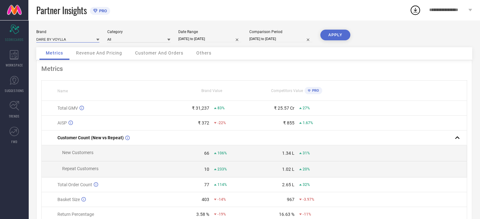
click at [70, 38] on input at bounding box center [67, 39] width 63 height 7
click at [76, 50] on div "DARE BY VOYLLA" at bounding box center [67, 48] width 63 height 11
click at [120, 40] on input at bounding box center [138, 39] width 63 height 7
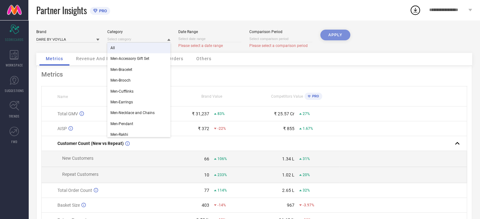
click at [132, 51] on div "All" at bounding box center [138, 48] width 63 height 11
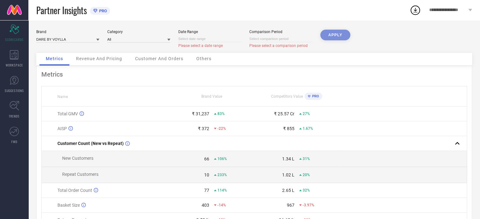
click at [225, 37] on input at bounding box center [209, 39] width 63 height 7
select select "8"
select select "2025"
select select "9"
select select "2025"
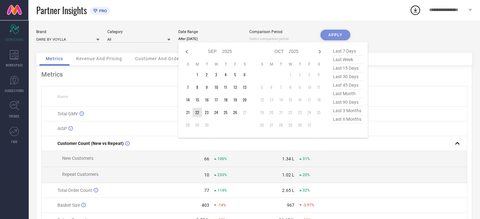
click at [198, 110] on td "22" at bounding box center [196, 112] width 9 height 9
type input "[DATE] to [DATE]"
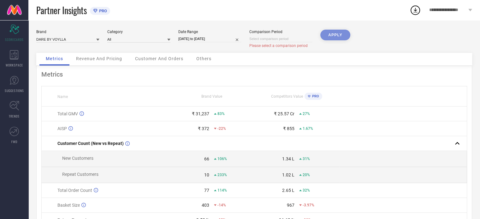
click at [340, 34] on div "APPLY" at bounding box center [335, 41] width 30 height 23
select select "8"
select select "2025"
select select "9"
select select "2025"
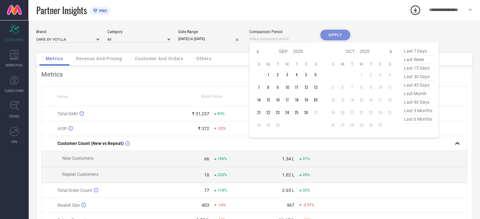
click at [273, 40] on input at bounding box center [280, 39] width 63 height 7
click at [266, 112] on td "22" at bounding box center [267, 112] width 9 height 9
type input "[DATE] to [DATE]"
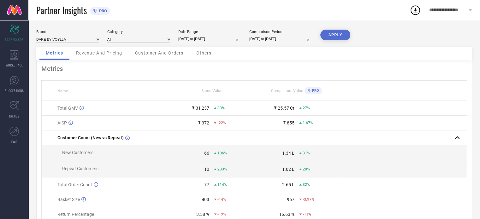
click at [333, 36] on button "APPLY" at bounding box center [335, 35] width 30 height 11
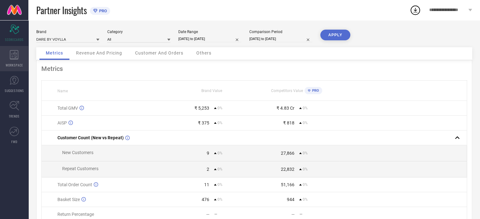
click at [13, 56] on icon at bounding box center [14, 54] width 9 height 9
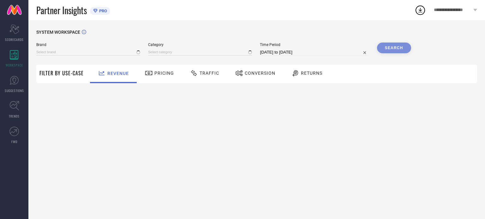
type input "DARE BY VOYLLA"
type input "All"
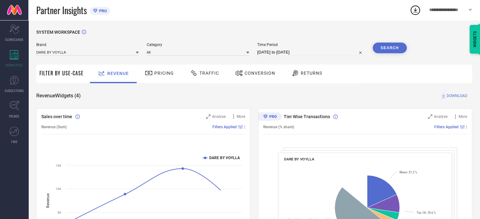
click at [201, 76] on div "Traffic" at bounding box center [204, 73] width 32 height 11
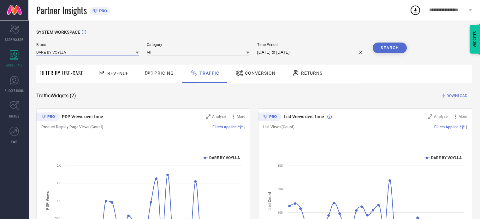
click at [101, 53] on input at bounding box center [87, 52] width 103 height 7
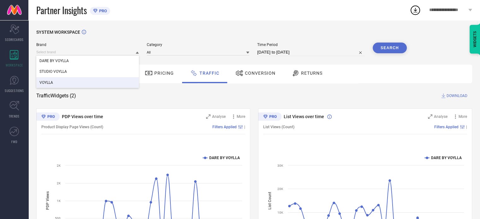
click at [71, 82] on div "VOYLLA" at bounding box center [87, 82] width 103 height 11
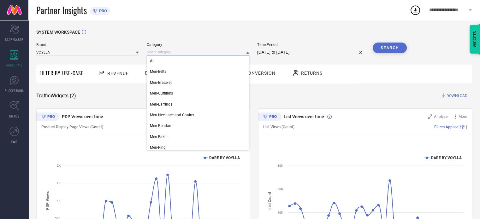
click at [216, 54] on input at bounding box center [198, 52] width 103 height 7
click at [186, 63] on div "All" at bounding box center [198, 61] width 103 height 11
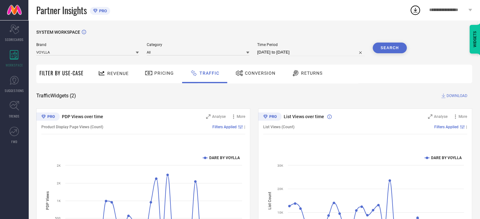
click at [324, 54] on input "[DATE] to [DATE]" at bounding box center [311, 53] width 108 height 8
select select "7"
select select "2025"
select select "8"
select select "2025"
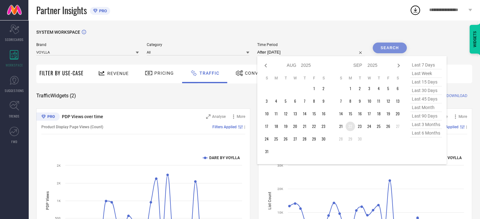
click at [348, 127] on td "22" at bounding box center [349, 126] width 9 height 9
type input "[DATE] to [DATE]"
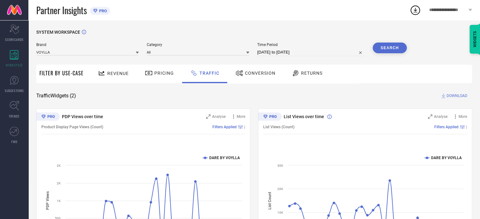
click at [395, 52] on button "Search" at bounding box center [390, 48] width 34 height 11
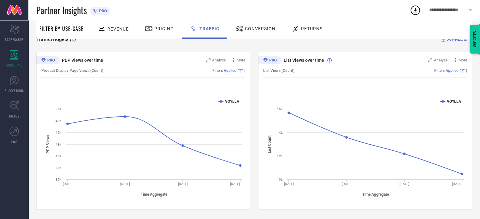
scroll to position [25, 0]
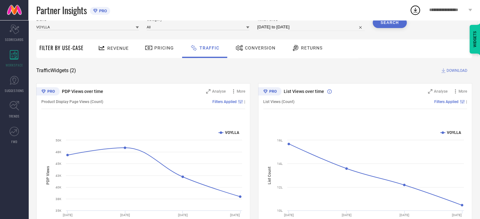
click at [460, 72] on span "DOWNLOAD" at bounding box center [456, 71] width 21 height 6
click at [417, 8] on icon at bounding box center [414, 9] width 11 height 11
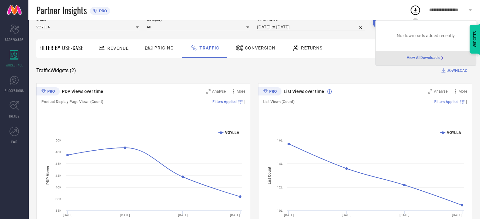
click at [423, 59] on span "View All Downloads" at bounding box center [423, 58] width 33 height 5
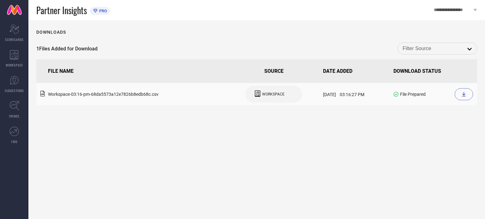
click at [464, 94] on icon at bounding box center [464, 94] width 4 height 4
